Goal: Consume media (video, audio)

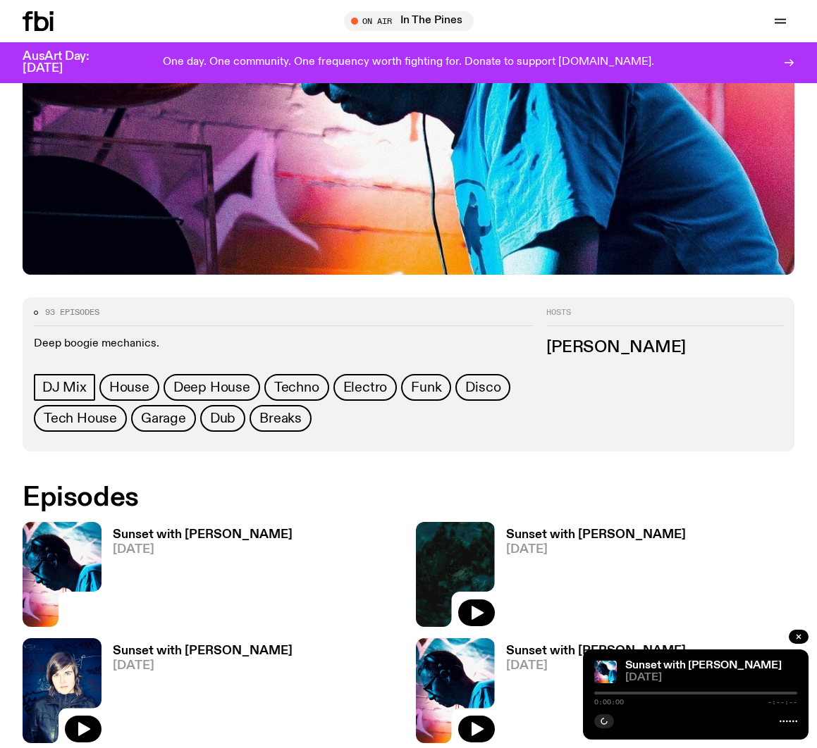
scroll to position [412, 0]
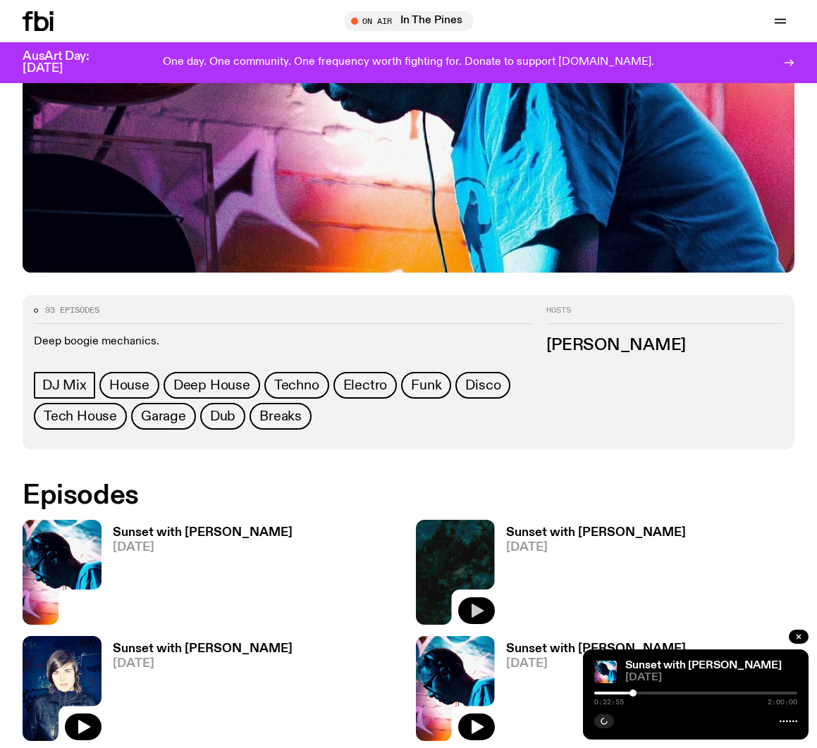
drag, startPoint x: 476, startPoint y: 546, endPoint x: 487, endPoint y: 557, distance: 15.5
click at [476, 481] on icon "button" at bounding box center [476, 611] width 17 height 17
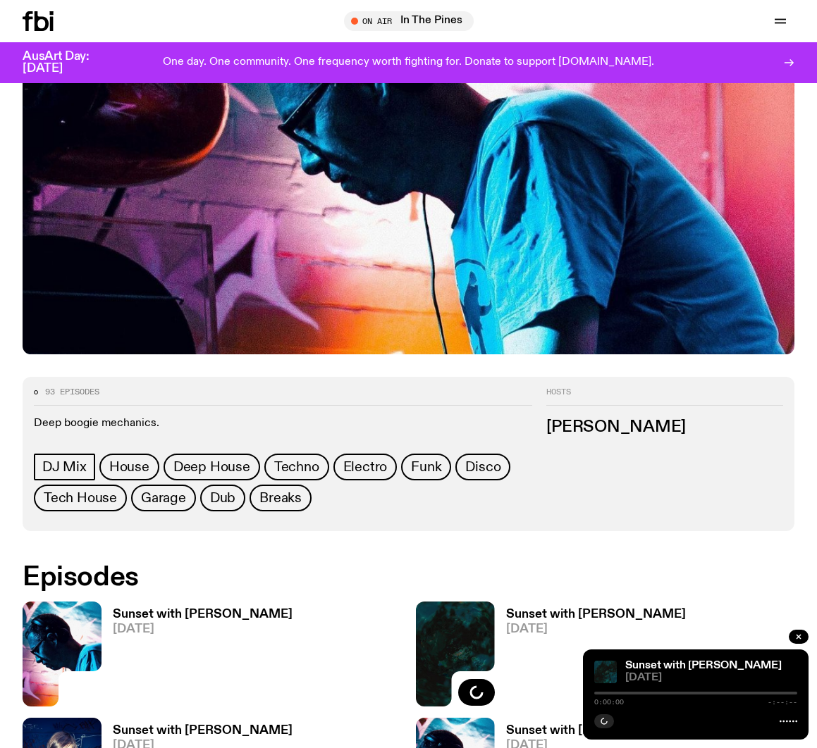
scroll to position [487, 0]
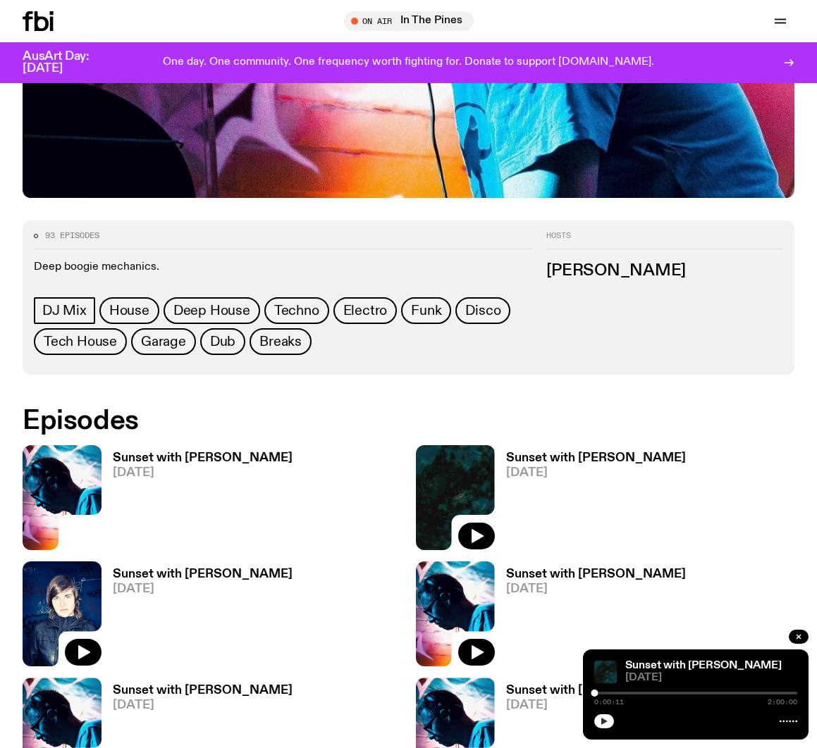
click at [600, 720] on icon "button" at bounding box center [604, 721] width 8 height 8
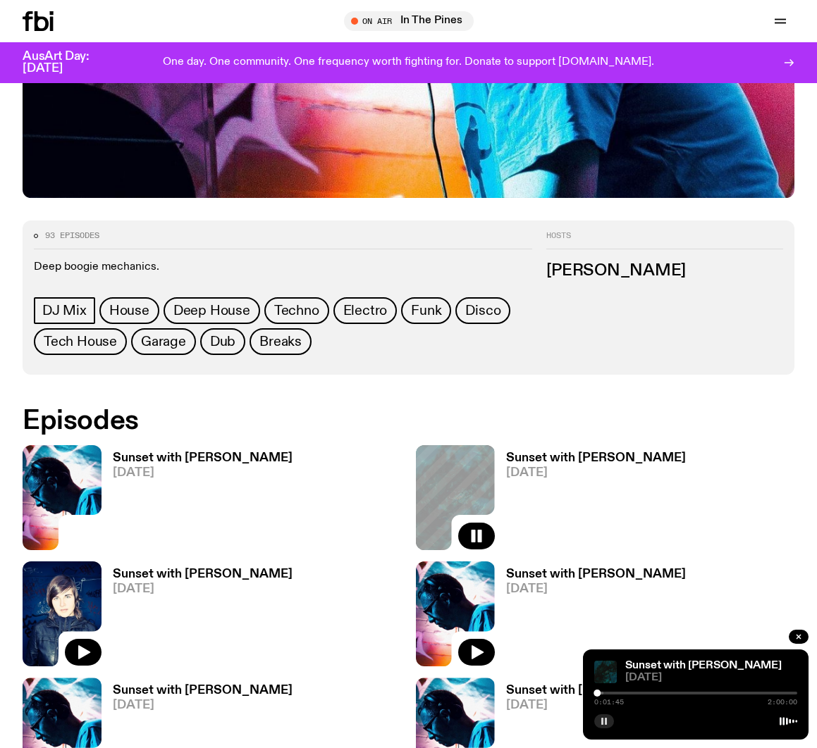
click at [602, 724] on rect "button" at bounding box center [602, 721] width 2 height 7
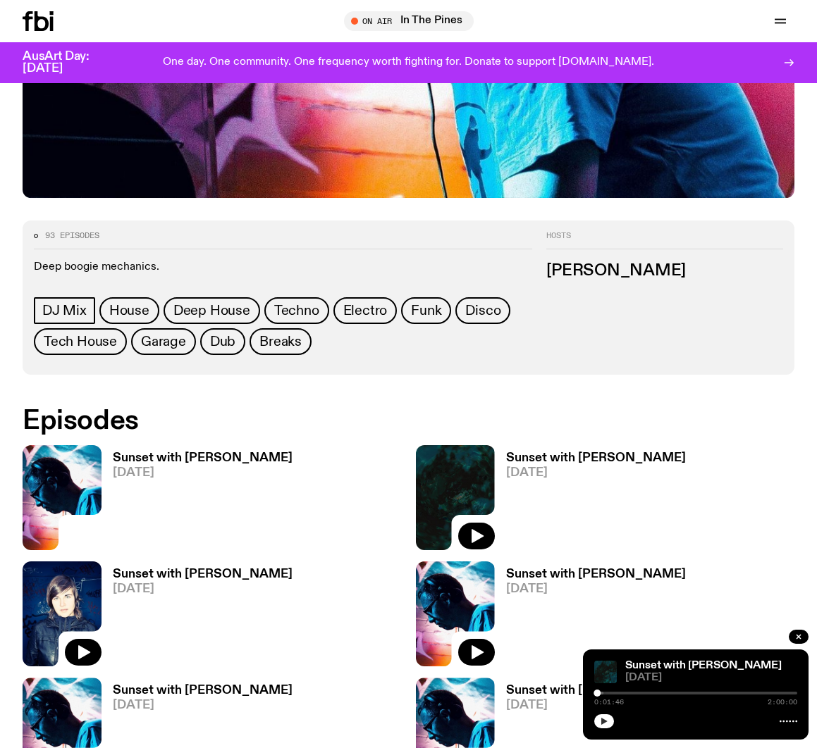
click at [603, 723] on icon "button" at bounding box center [604, 721] width 6 height 7
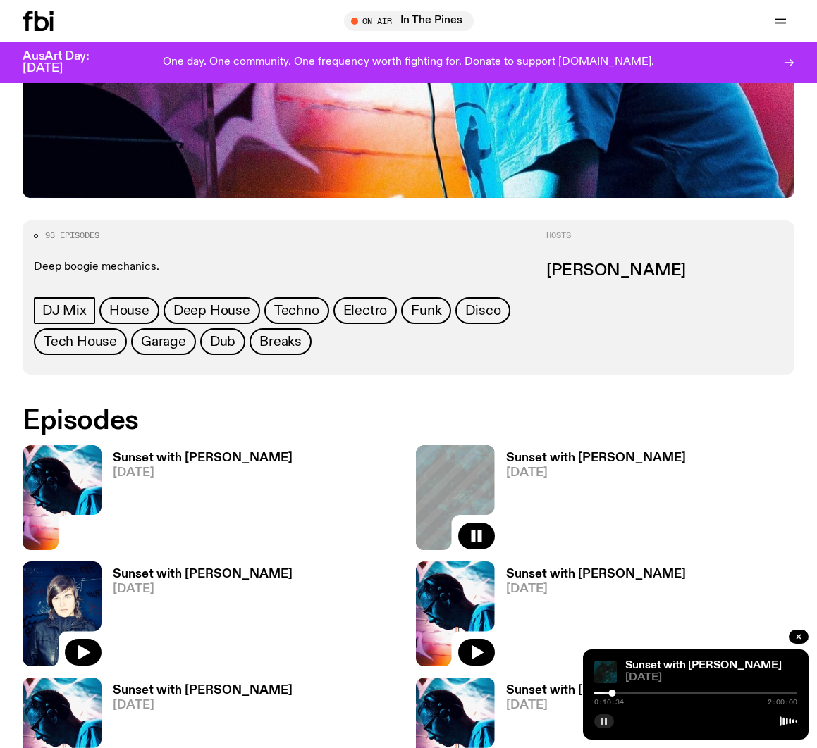
click at [602, 721] on rect "button" at bounding box center [602, 721] width 2 height 7
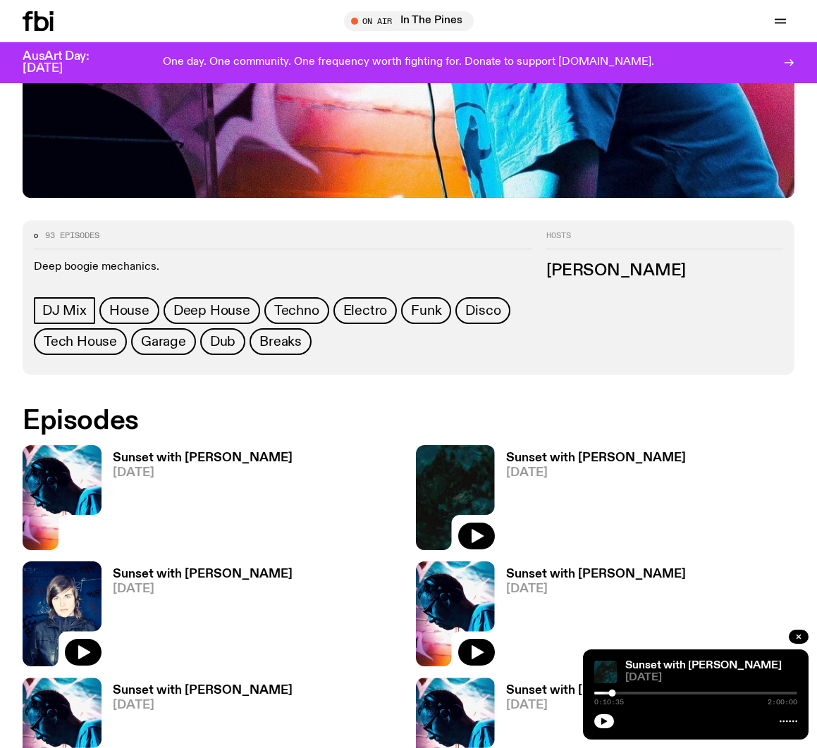
drag, startPoint x: 605, startPoint y: 722, endPoint x: 600, endPoint y: 744, distance: 22.4
click at [605, 722] on icon "button" at bounding box center [604, 721] width 6 height 7
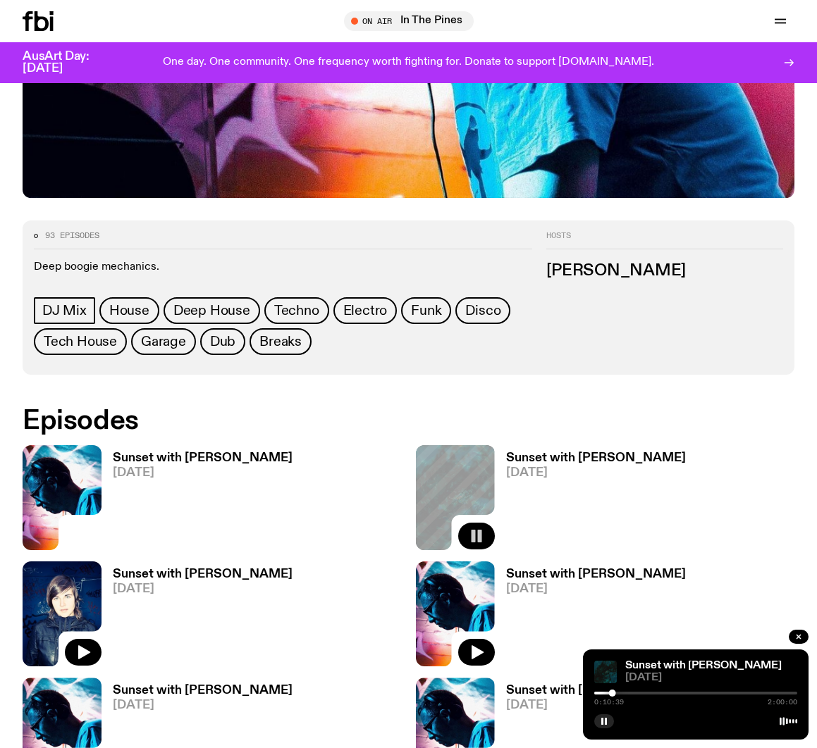
click at [476, 528] on icon "button" at bounding box center [476, 536] width 17 height 17
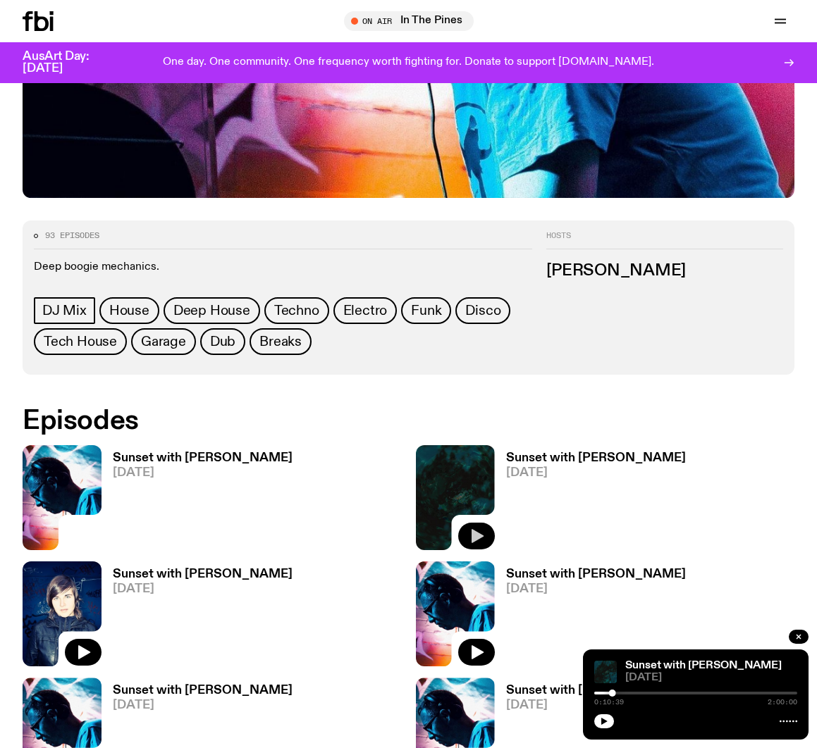
click at [605, 721] on icon "button" at bounding box center [604, 721] width 6 height 7
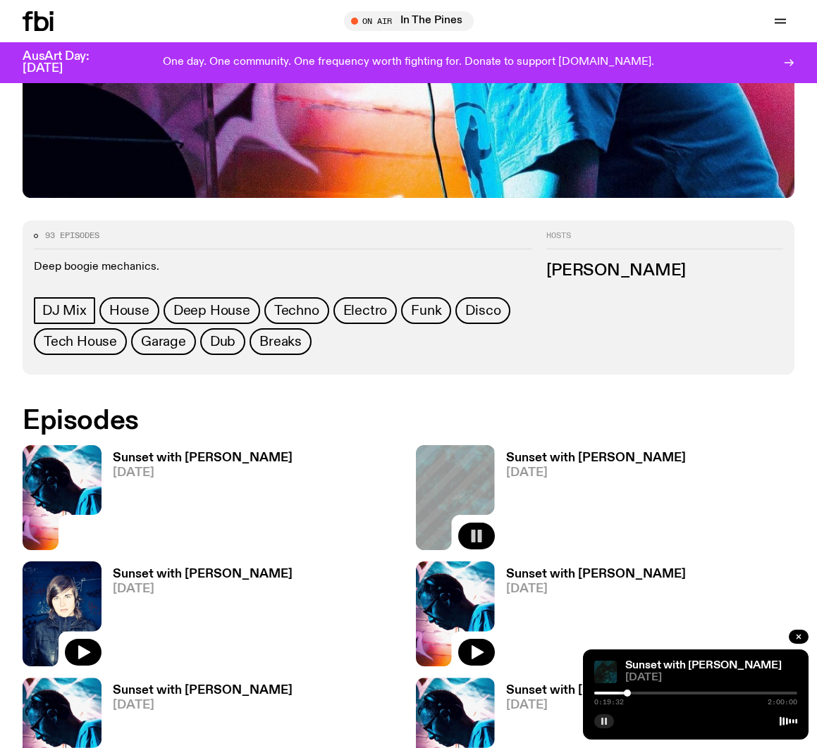
click at [603, 722] on rect "button" at bounding box center [602, 721] width 2 height 7
